Goal: Transaction & Acquisition: Purchase product/service

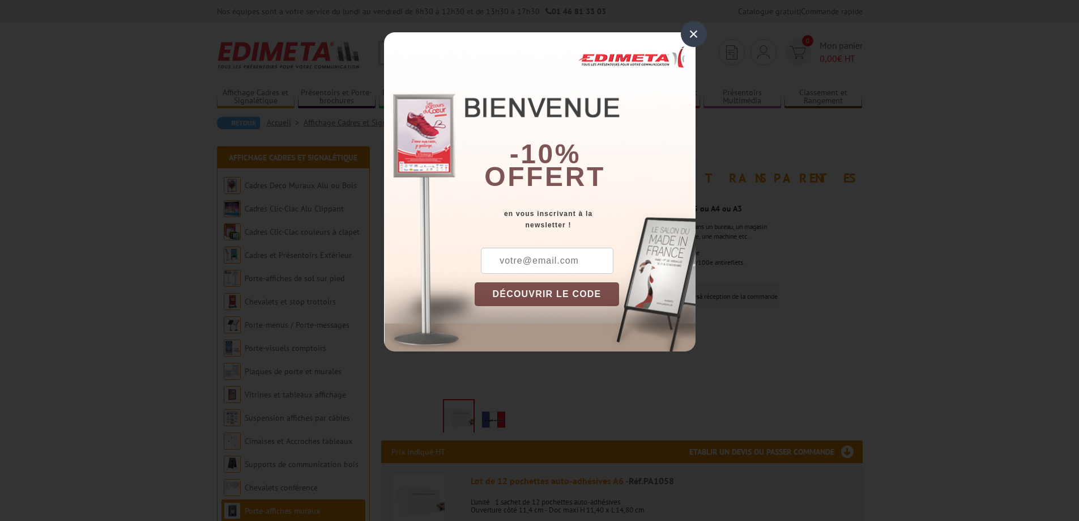
click at [700, 35] on div "×" at bounding box center [694, 34] width 26 height 26
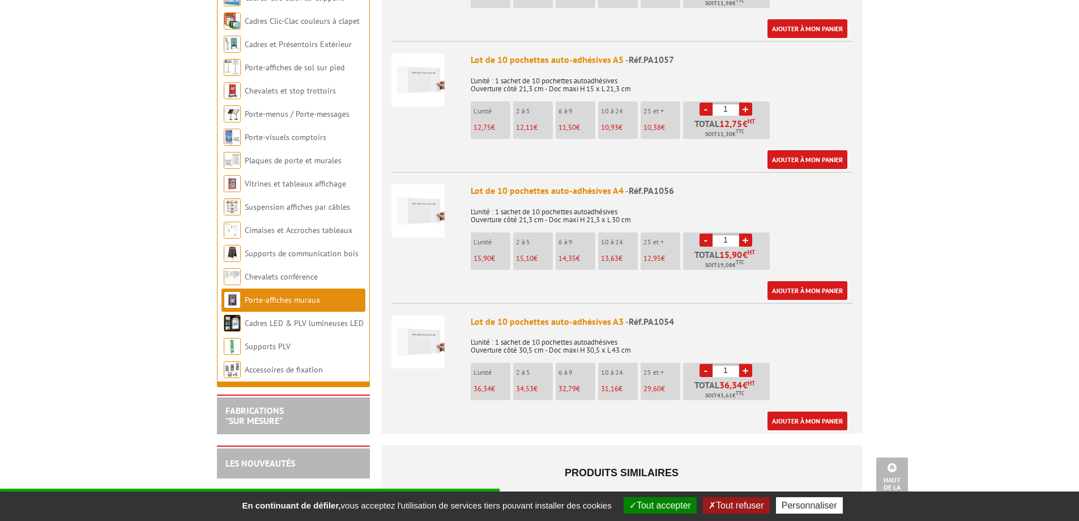
scroll to position [567, 0]
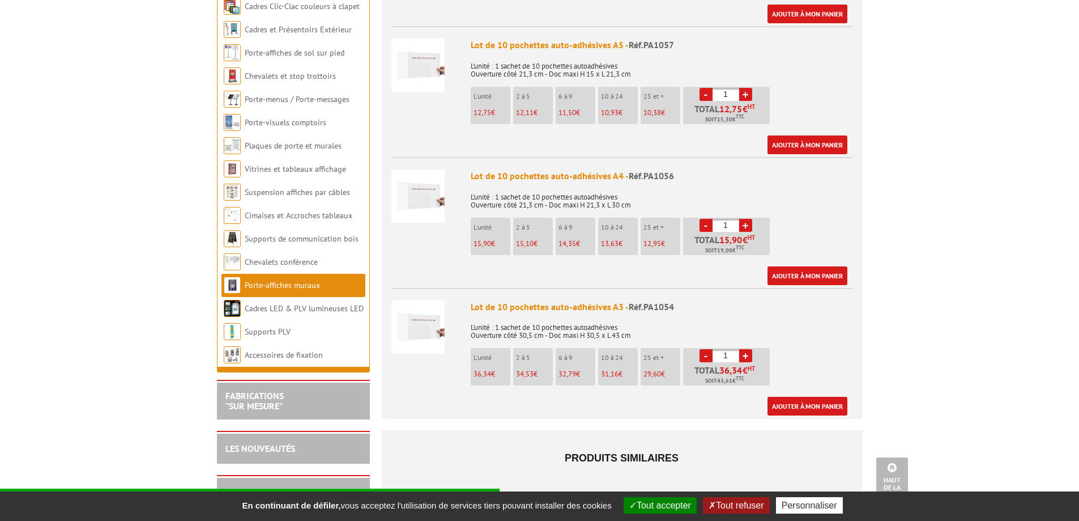
drag, startPoint x: 33, startPoint y: 331, endPoint x: 47, endPoint y: 377, distance: 47.3
click at [47, 377] on body "Nos équipes sont à votre service du lundi au vendredi de 8h30 à 12h30 et de 13h…" at bounding box center [539, 211] width 1079 height 1557
click at [746, 349] on link "+" at bounding box center [745, 355] width 13 height 13
click at [701, 349] on link "-" at bounding box center [706, 355] width 13 height 13
type input "1"
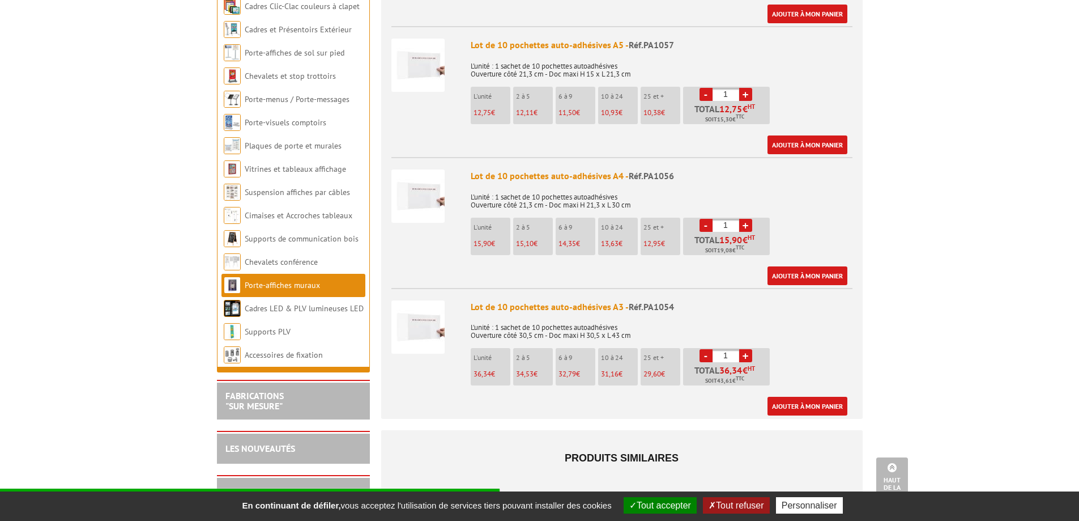
click at [485, 300] on div "Lot de 10 pochettes auto-adhésives A3 - Réf.PA1054" at bounding box center [662, 306] width 382 height 13
click at [813, 397] on link "Ajouter à mon panier" at bounding box center [808, 406] width 80 height 19
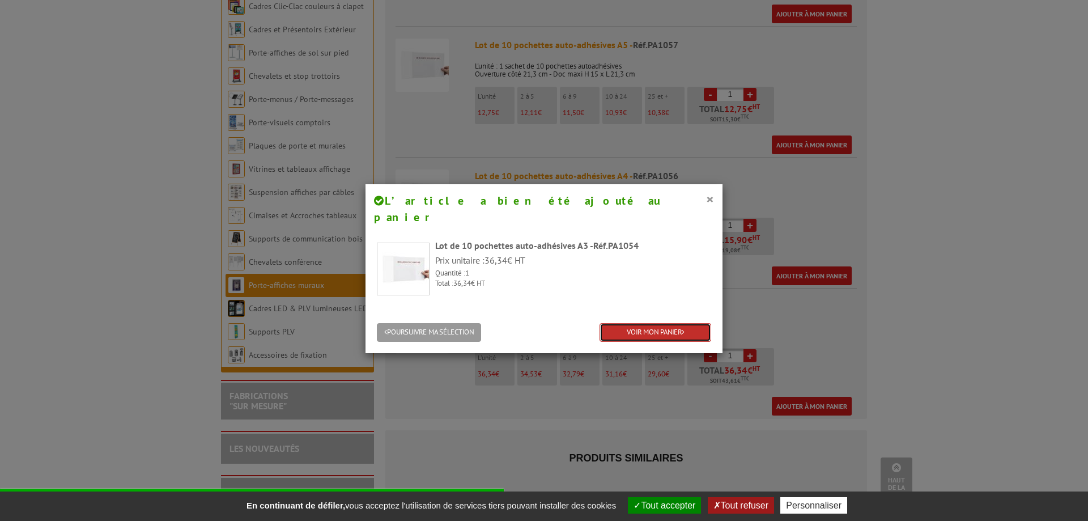
click at [640, 323] on link "VOIR MON PANIER" at bounding box center [655, 332] width 112 height 19
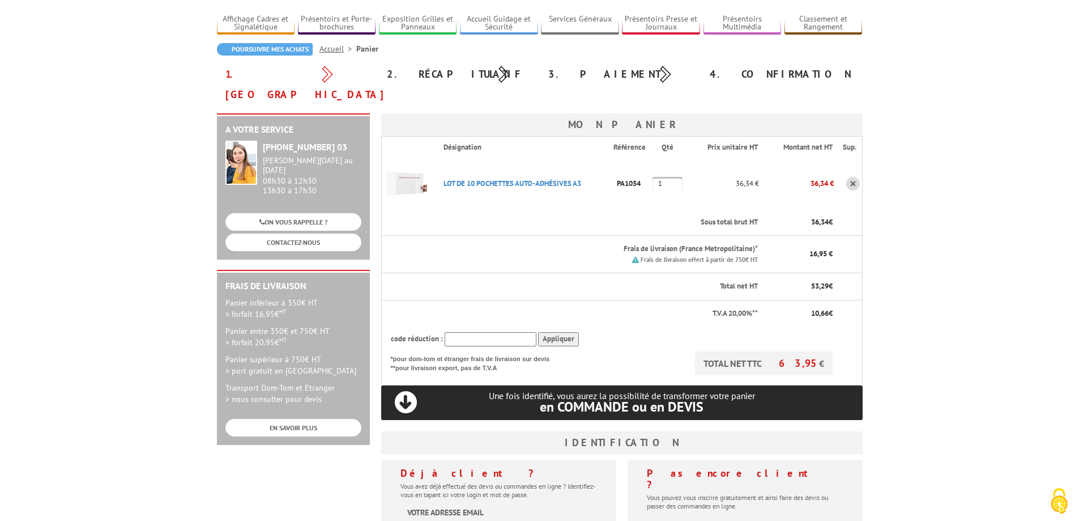
scroll to position [57, 0]
